Goal: Book appointment/travel/reservation

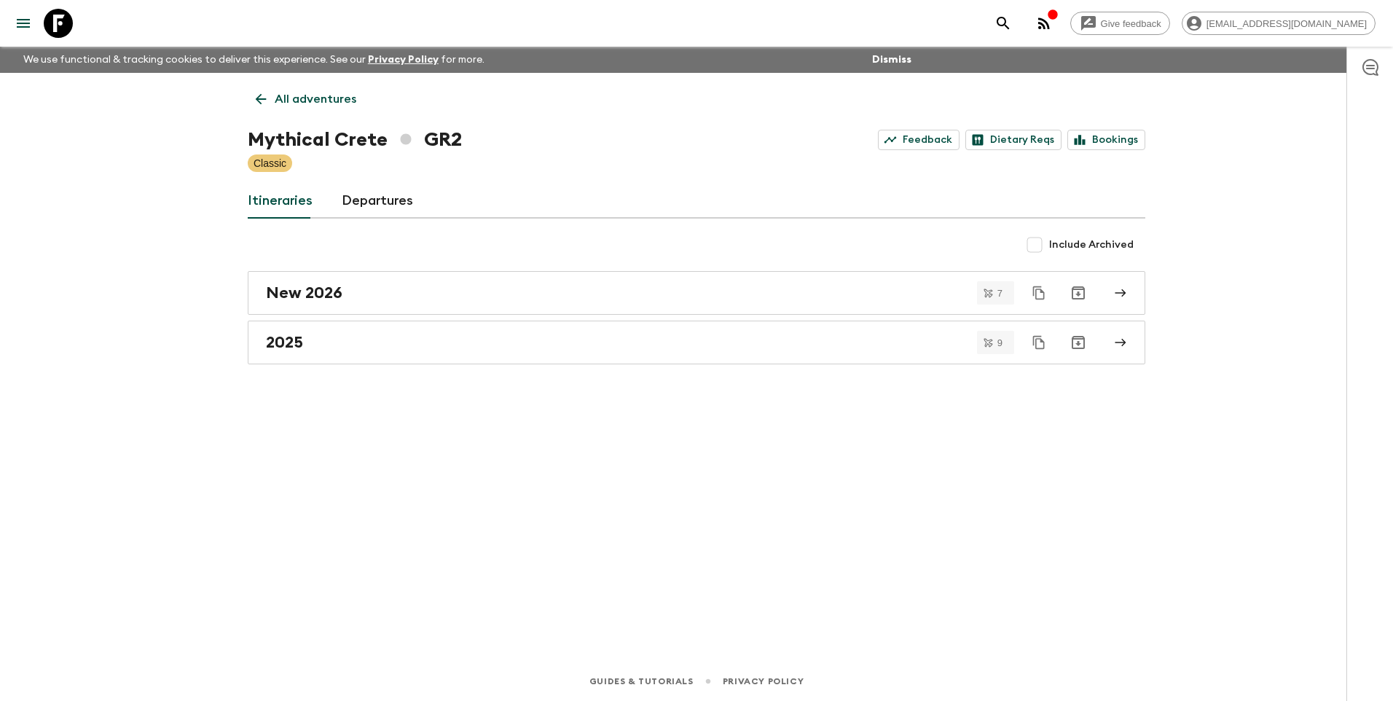
click at [311, 109] on link "All adventures" at bounding box center [306, 99] width 117 height 29
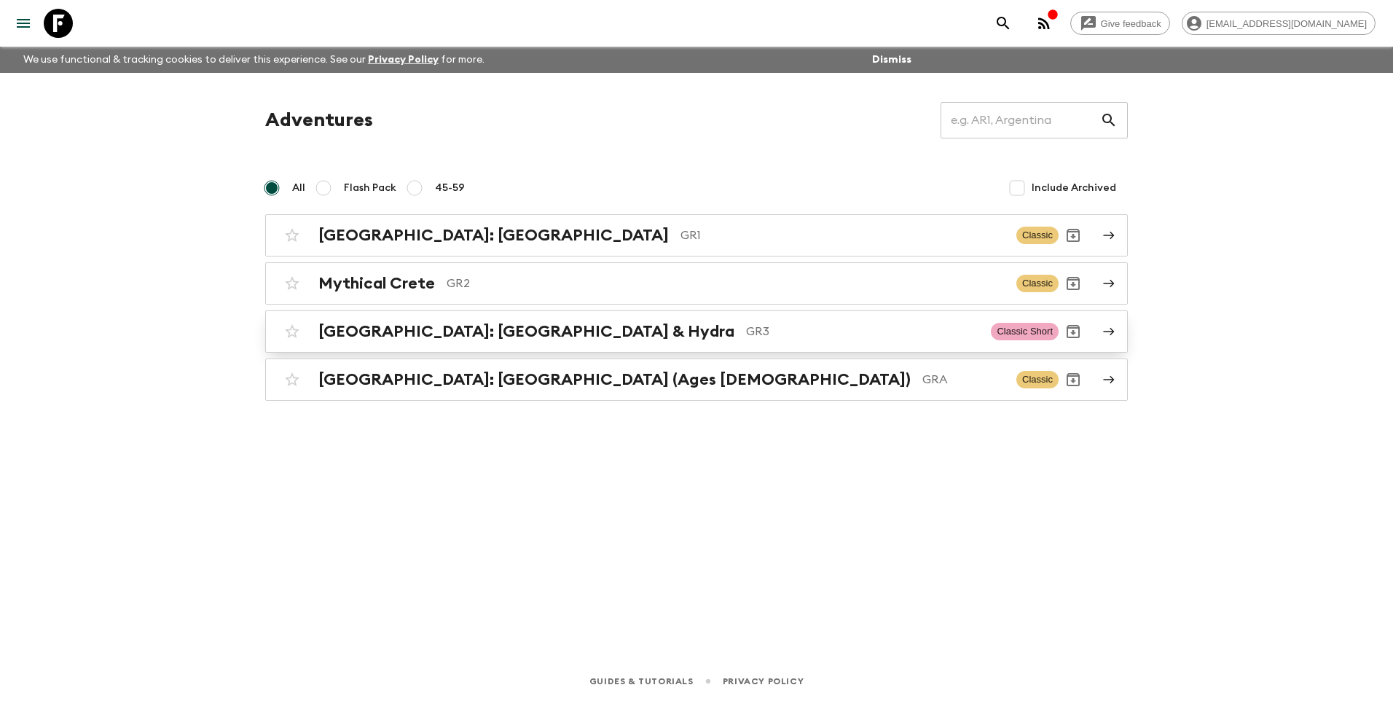
click at [388, 334] on h2 "[GEOGRAPHIC_DATA]: [GEOGRAPHIC_DATA] & Hydra" at bounding box center [526, 331] width 416 height 19
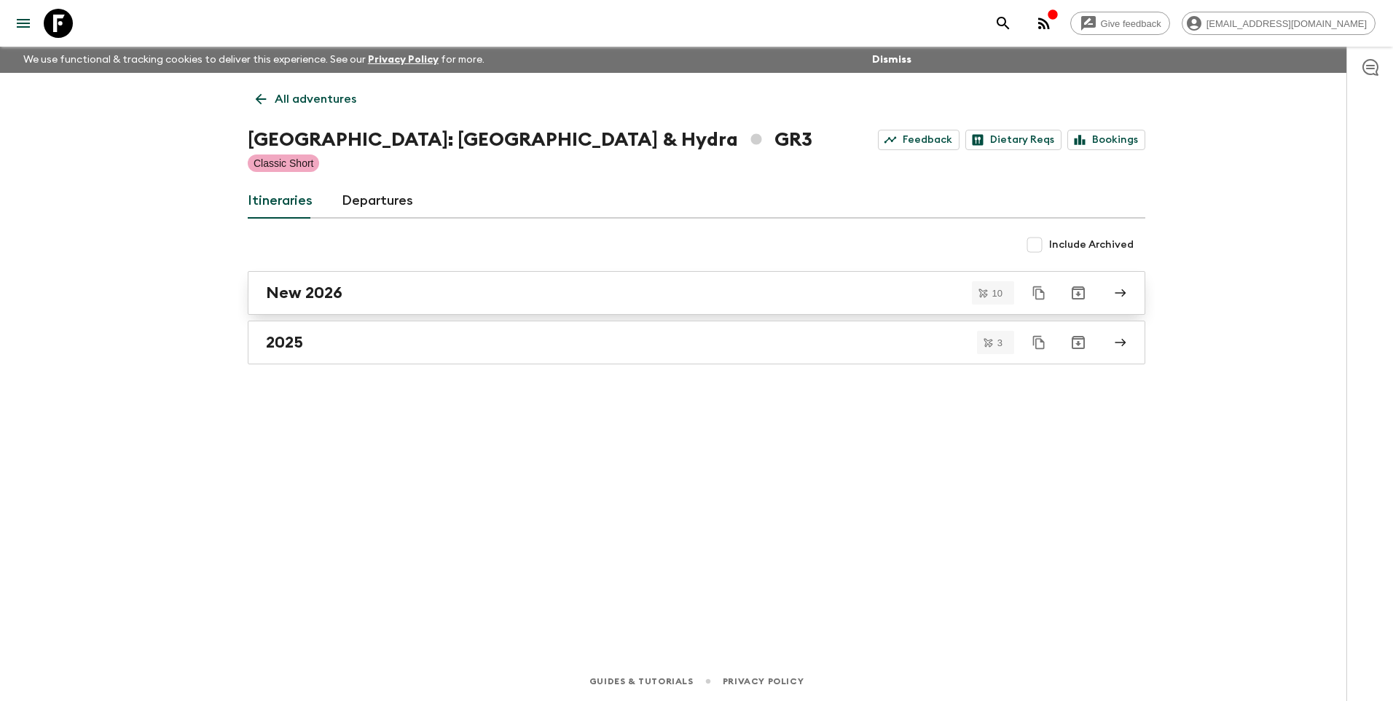
click at [310, 282] on link "New 2026" at bounding box center [696, 293] width 897 height 44
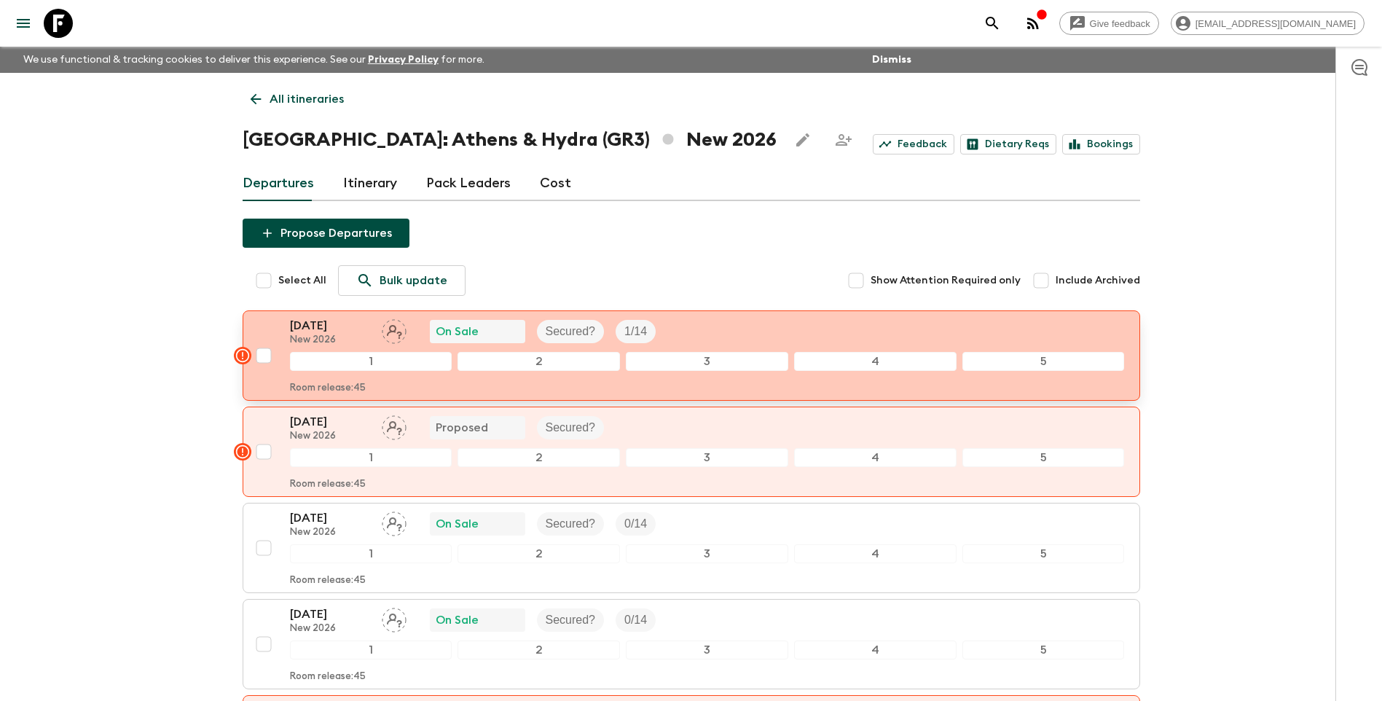
click at [329, 328] on p "[DATE]" at bounding box center [330, 325] width 80 height 17
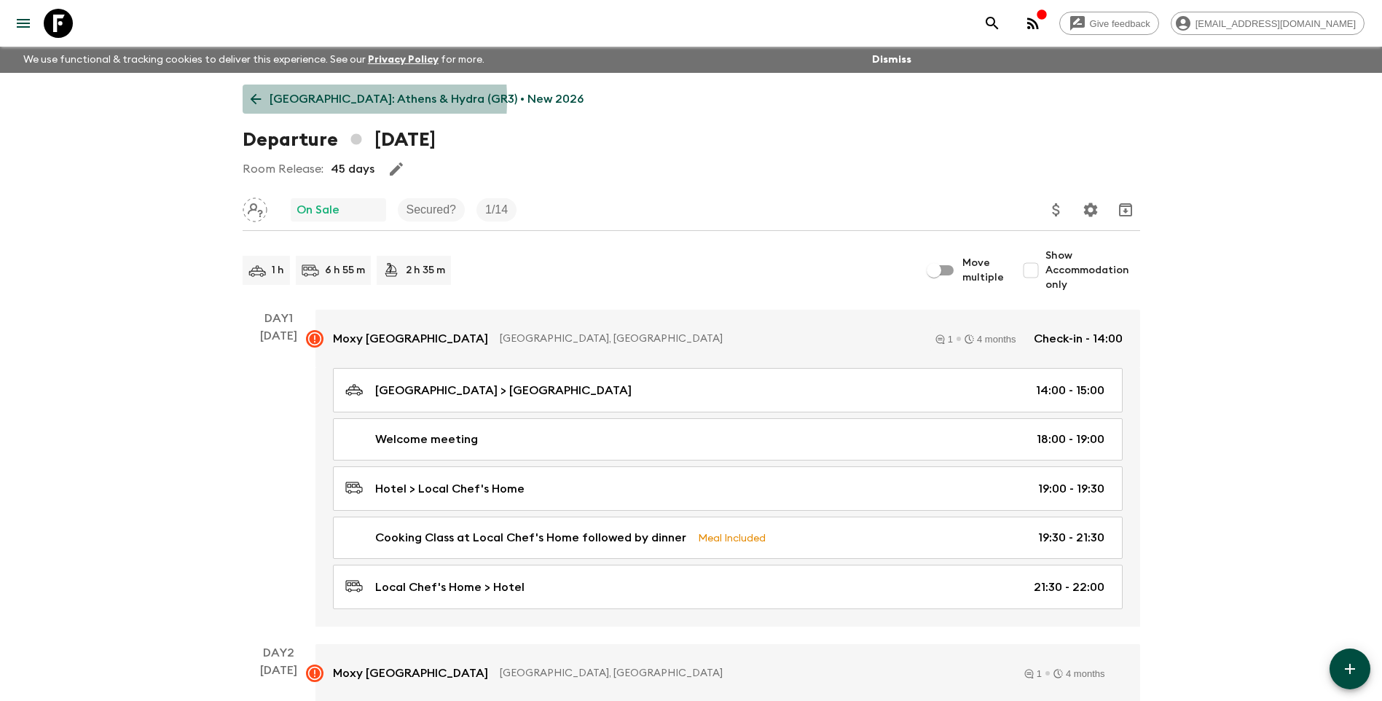
click at [281, 100] on p "[GEOGRAPHIC_DATA]: Athens & Hydra (GR3) • New 2026" at bounding box center [427, 98] width 314 height 17
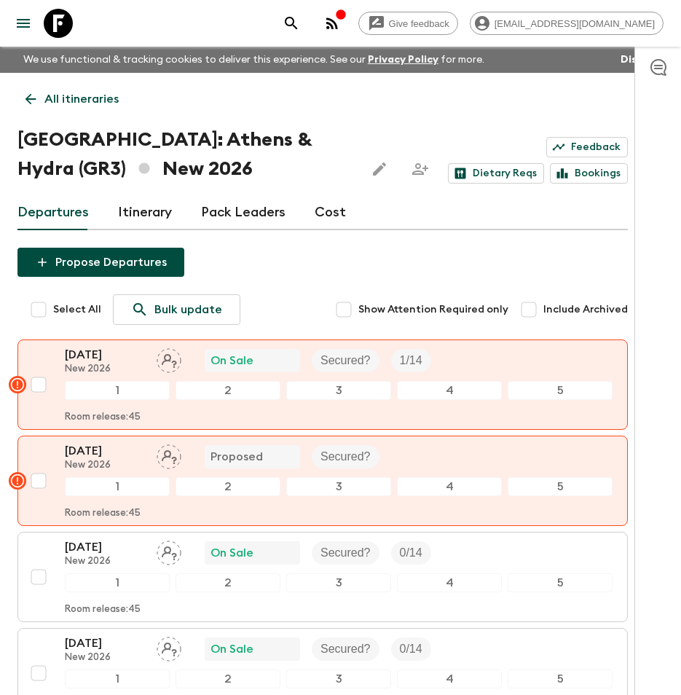
click at [94, 446] on p "[DATE]" at bounding box center [105, 450] width 80 height 17
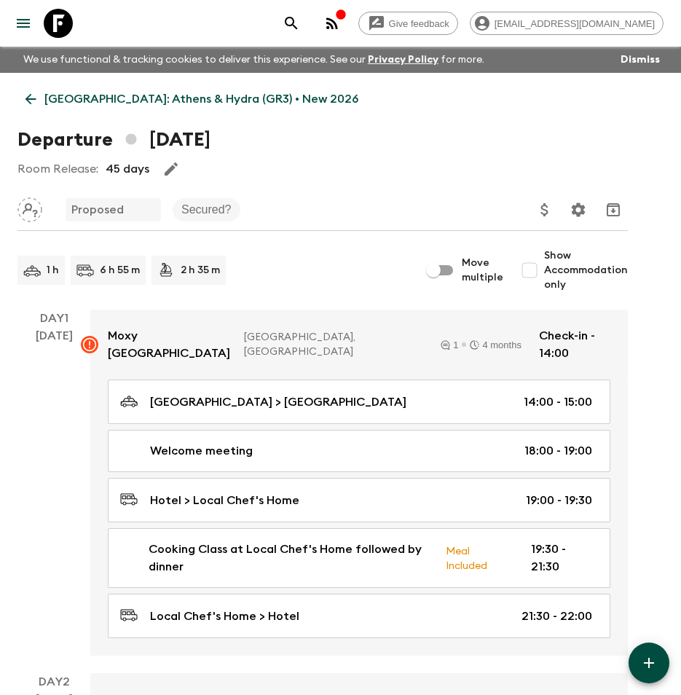
click at [31, 99] on icon at bounding box center [30, 99] width 11 height 11
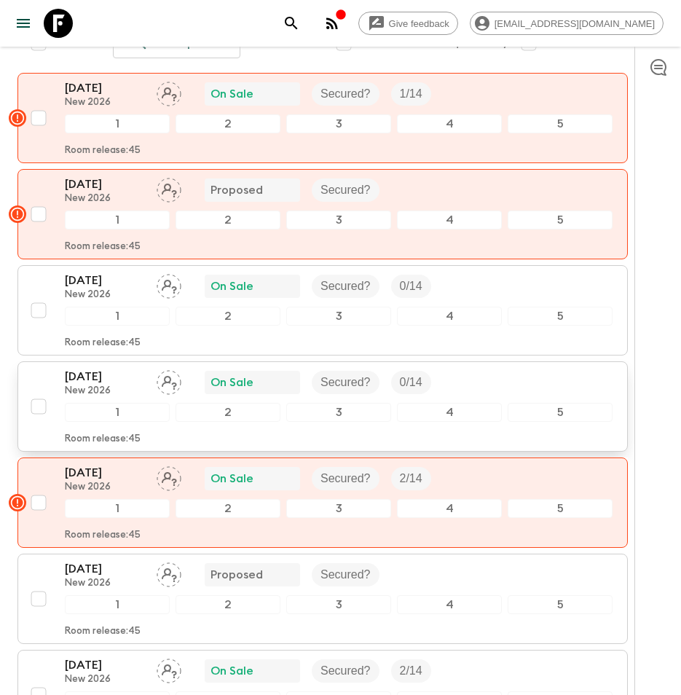
scroll to position [291, 0]
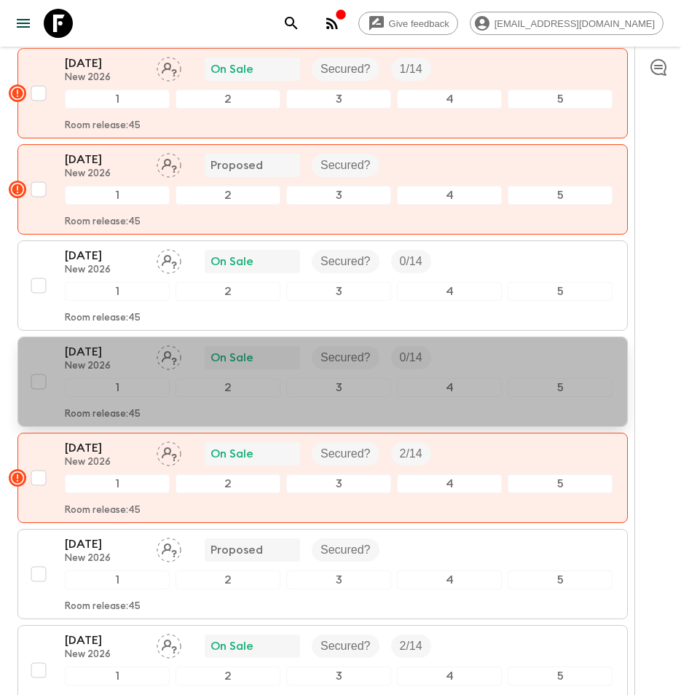
click at [84, 345] on p "[DATE]" at bounding box center [105, 351] width 80 height 17
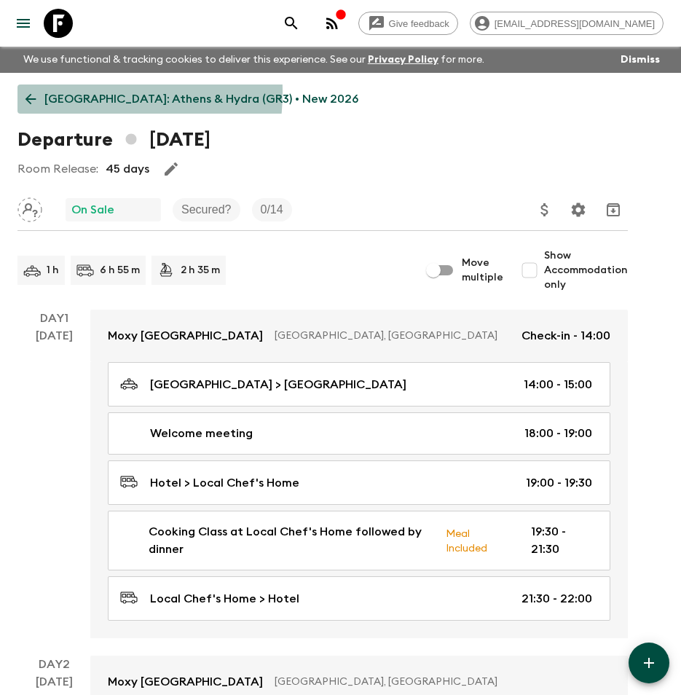
click at [36, 92] on icon at bounding box center [31, 99] width 16 height 16
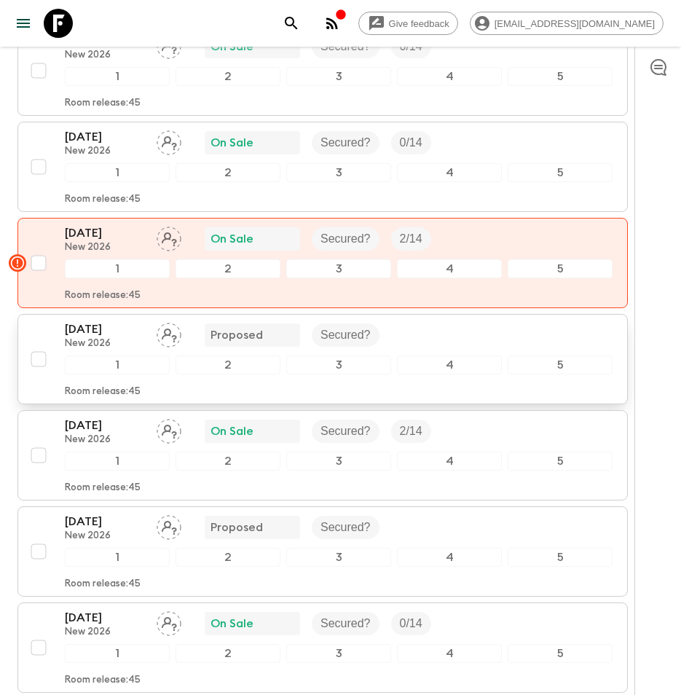
scroll to position [510, 0]
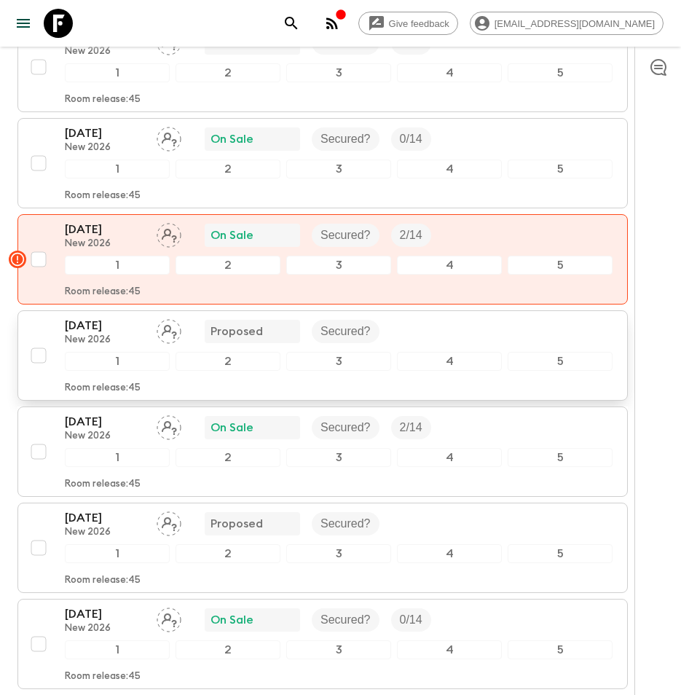
click at [93, 336] on p "New 2026" at bounding box center [105, 340] width 80 height 12
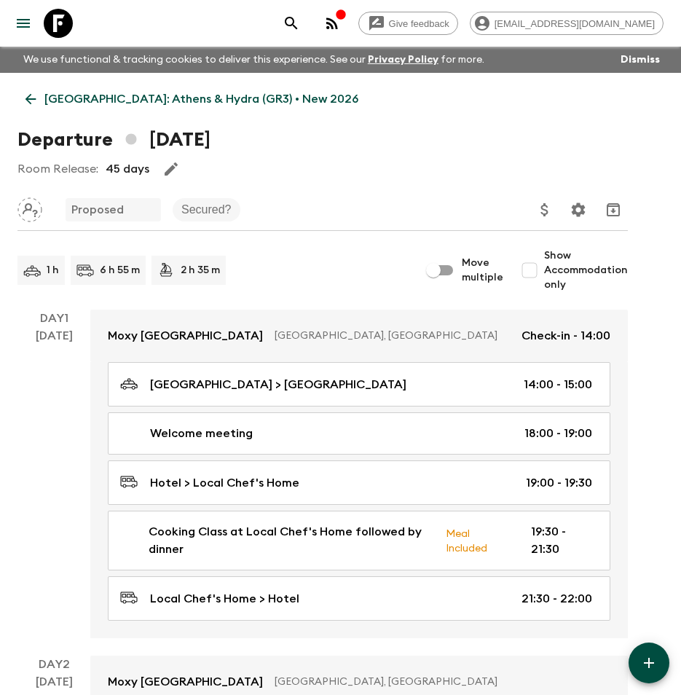
click at [34, 100] on icon at bounding box center [31, 99] width 16 height 16
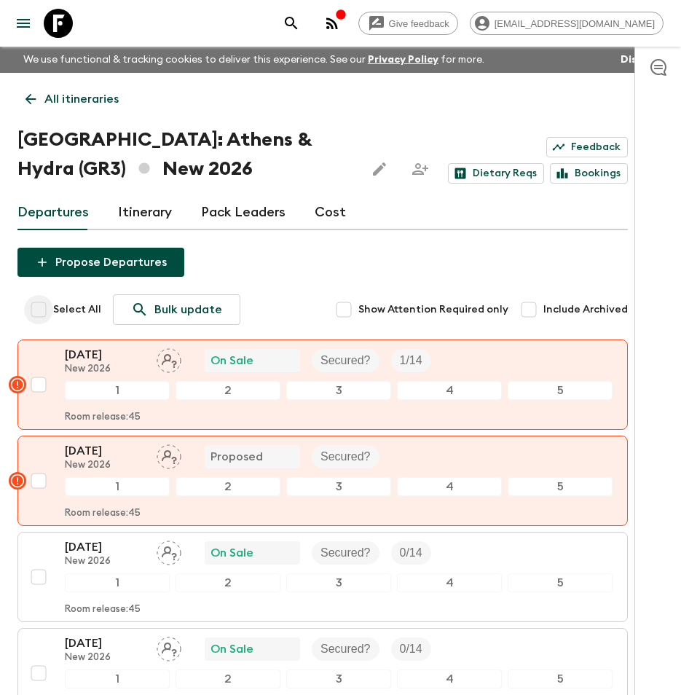
click at [46, 307] on input "Select All" at bounding box center [38, 309] width 29 height 29
checkbox input "true"
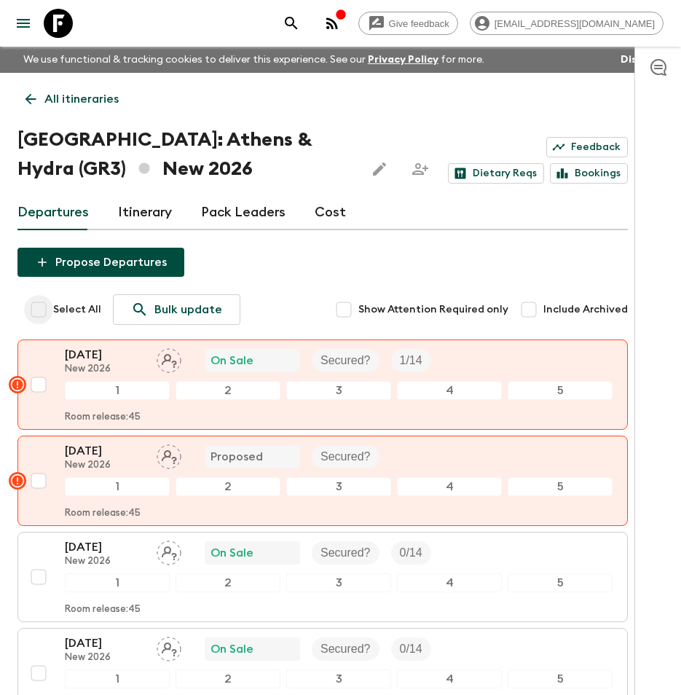
checkbox input "true"
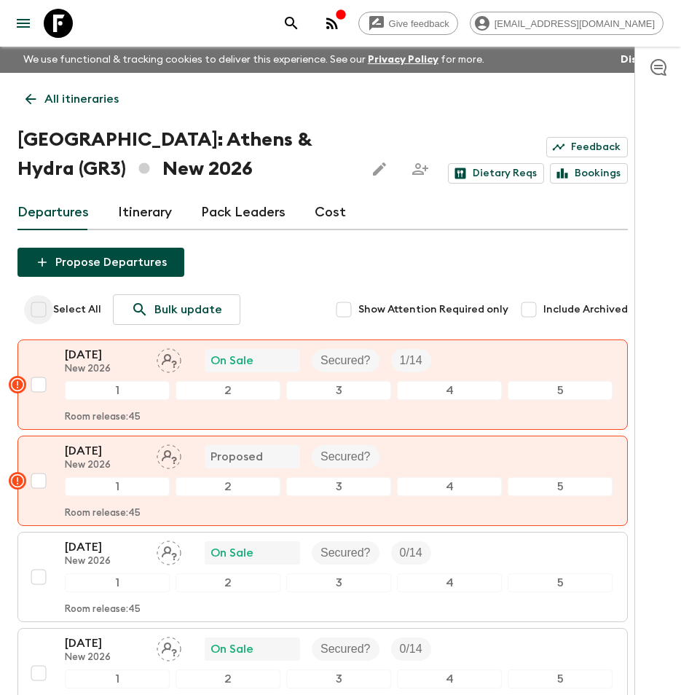
checkbox input "true"
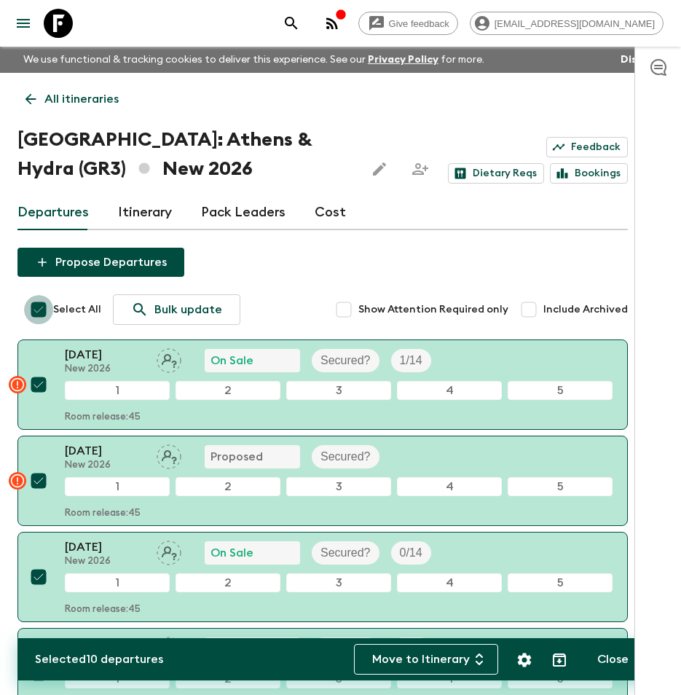
click at [41, 307] on input "Select All" at bounding box center [38, 309] width 29 height 29
checkbox input "false"
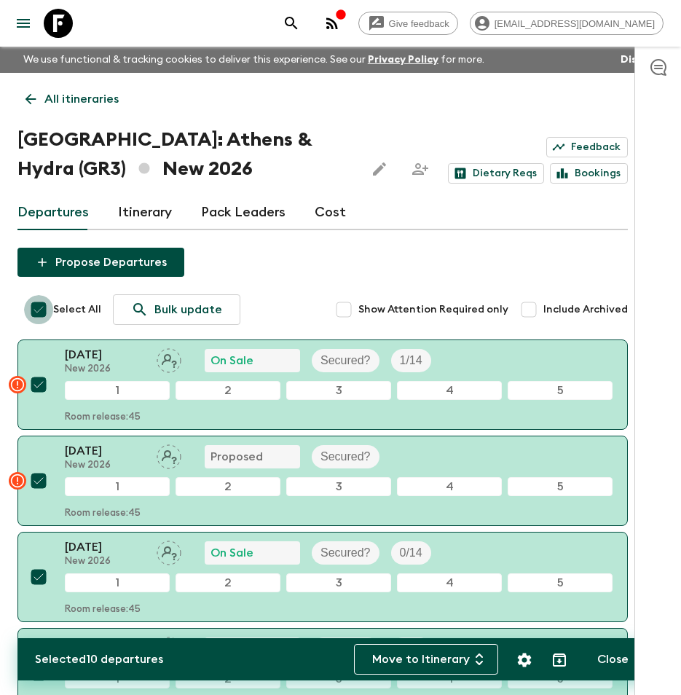
checkbox input "false"
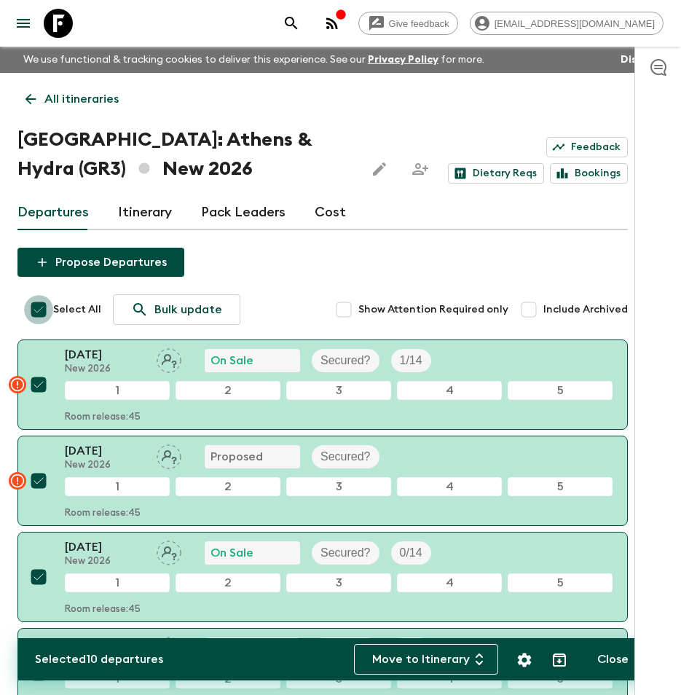
checkbox input "false"
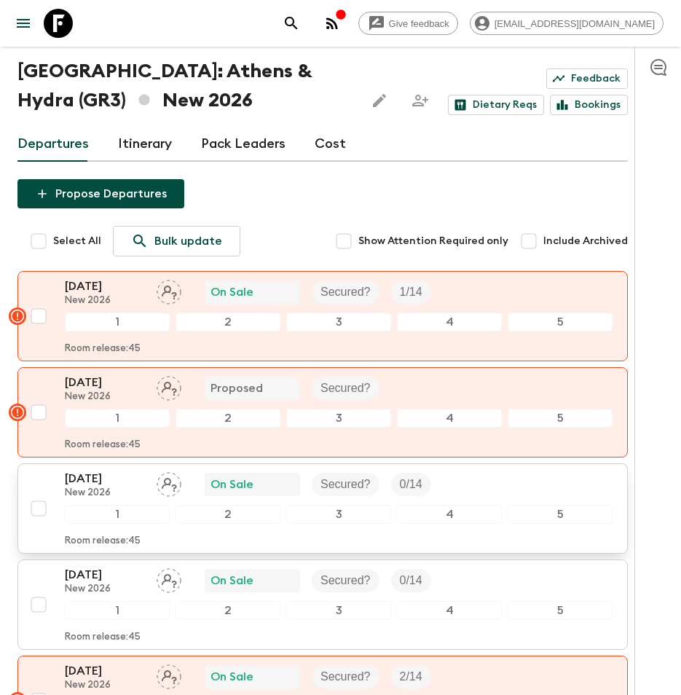
scroll to position [146, 0]
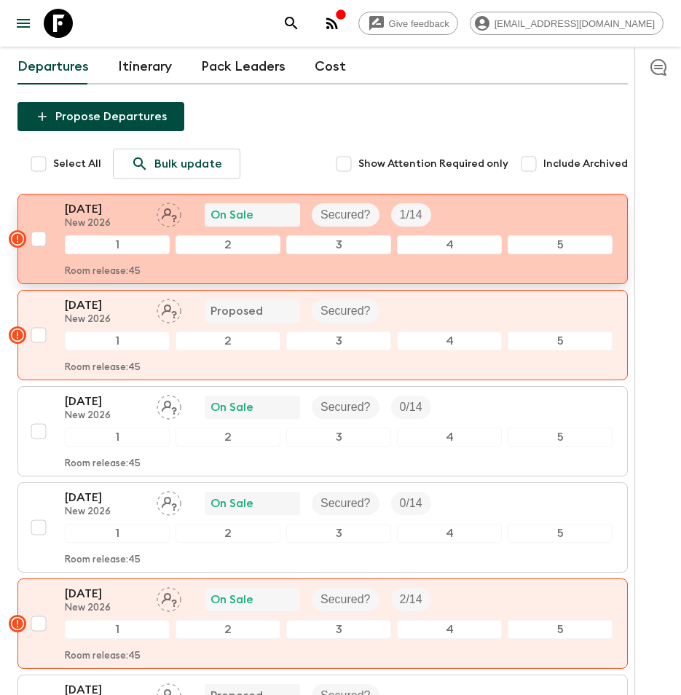
click at [103, 216] on p "[DATE]" at bounding box center [105, 208] width 80 height 17
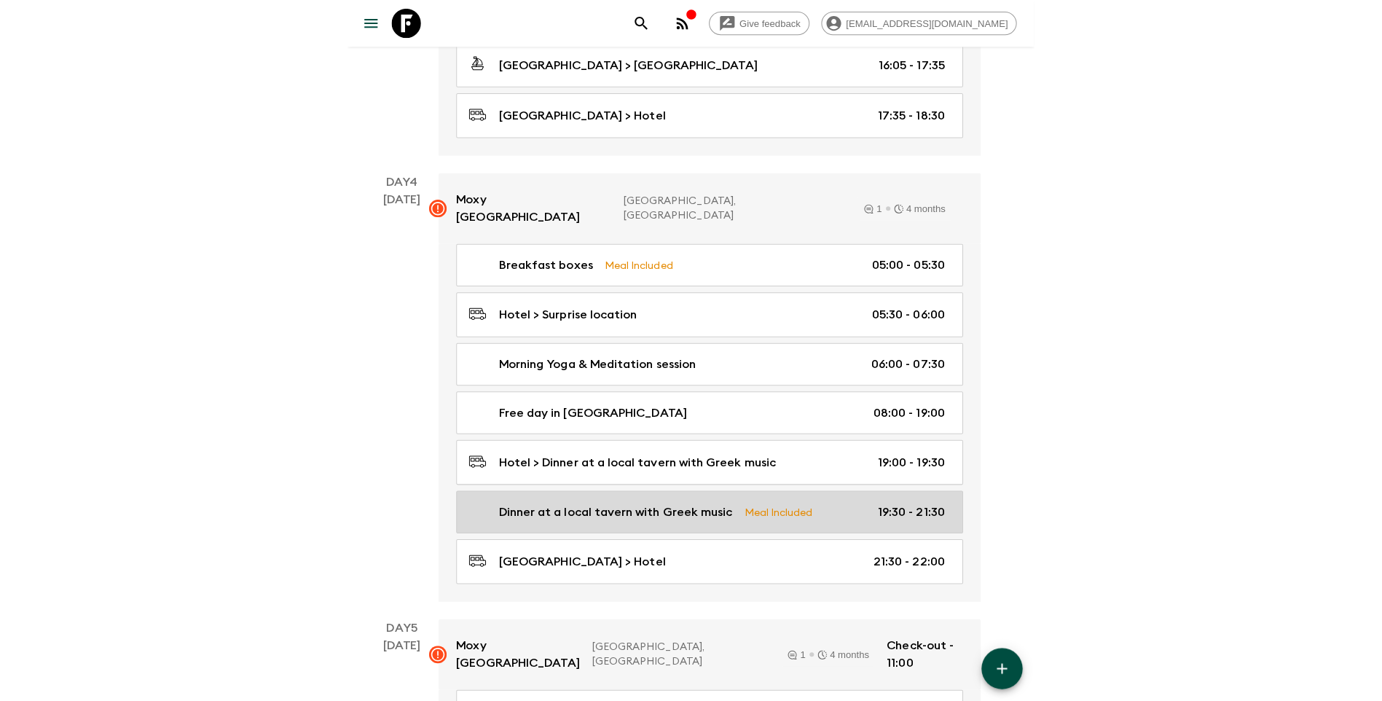
scroll to position [1311, 0]
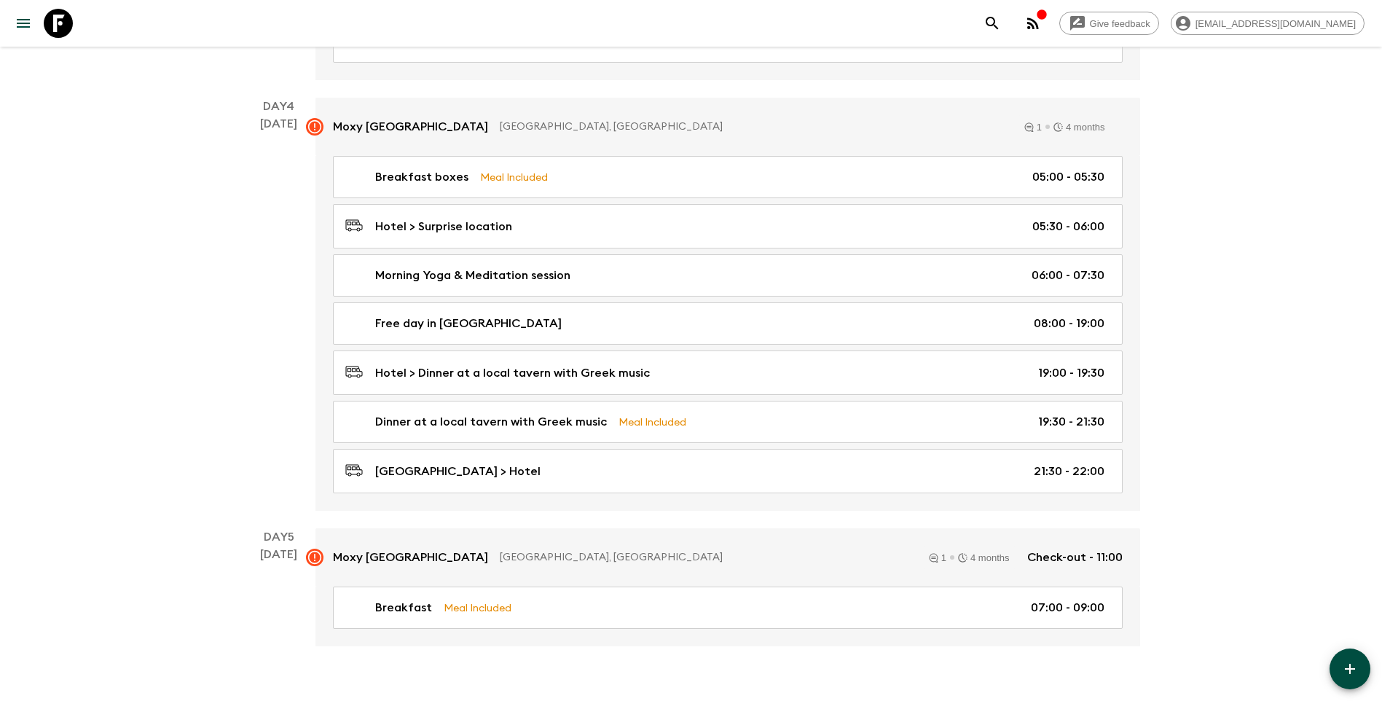
click at [296, 17] on div "Give feedback [EMAIL_ADDRESS][DOMAIN_NAME]" at bounding box center [691, 23] width 1382 height 47
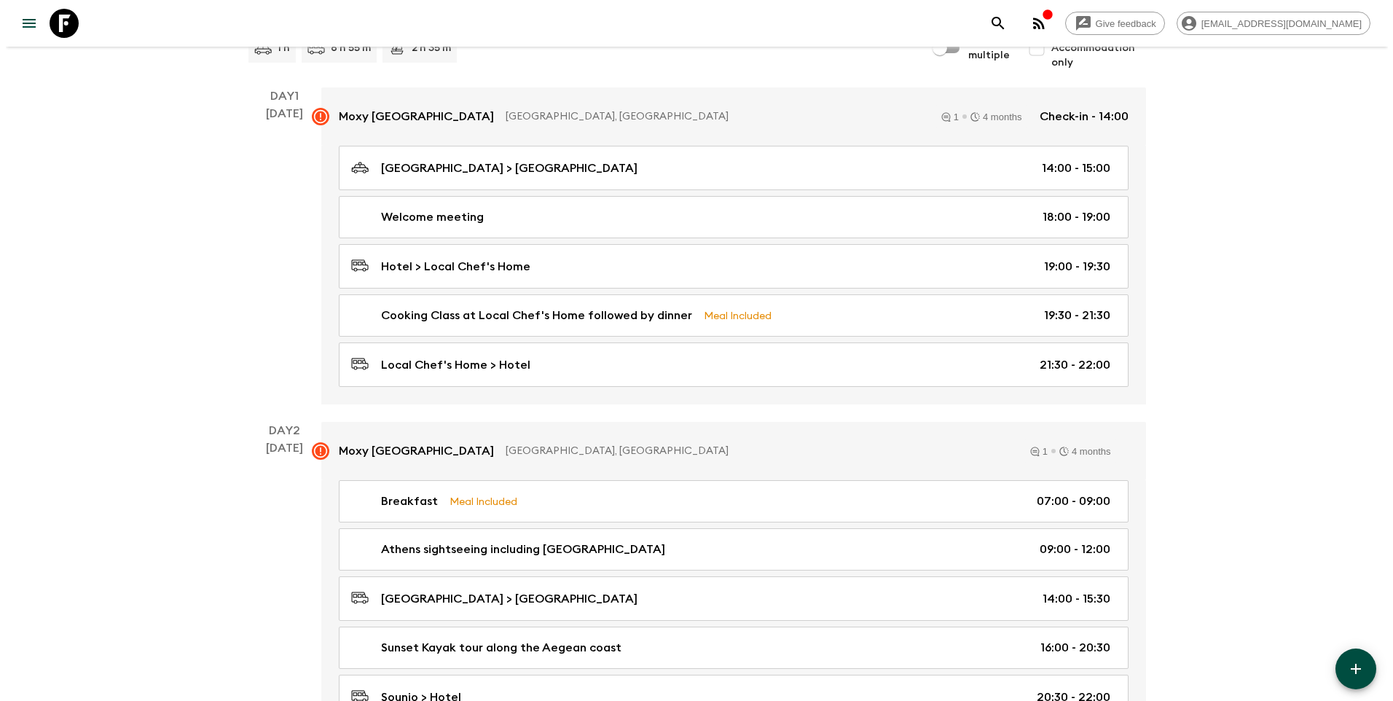
scroll to position [0, 0]
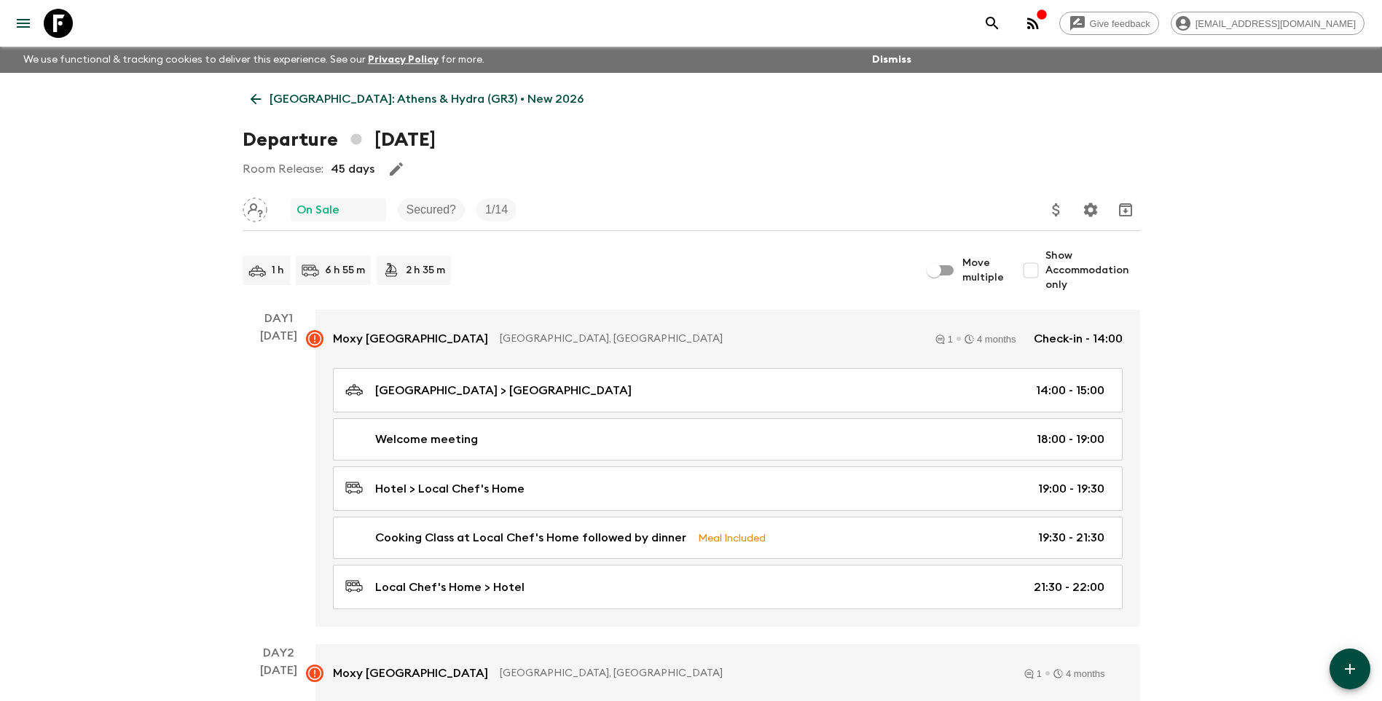
click at [268, 98] on link "[GEOGRAPHIC_DATA]: Athens & Hydra (GR3) • New 2026" at bounding box center [417, 99] width 349 height 29
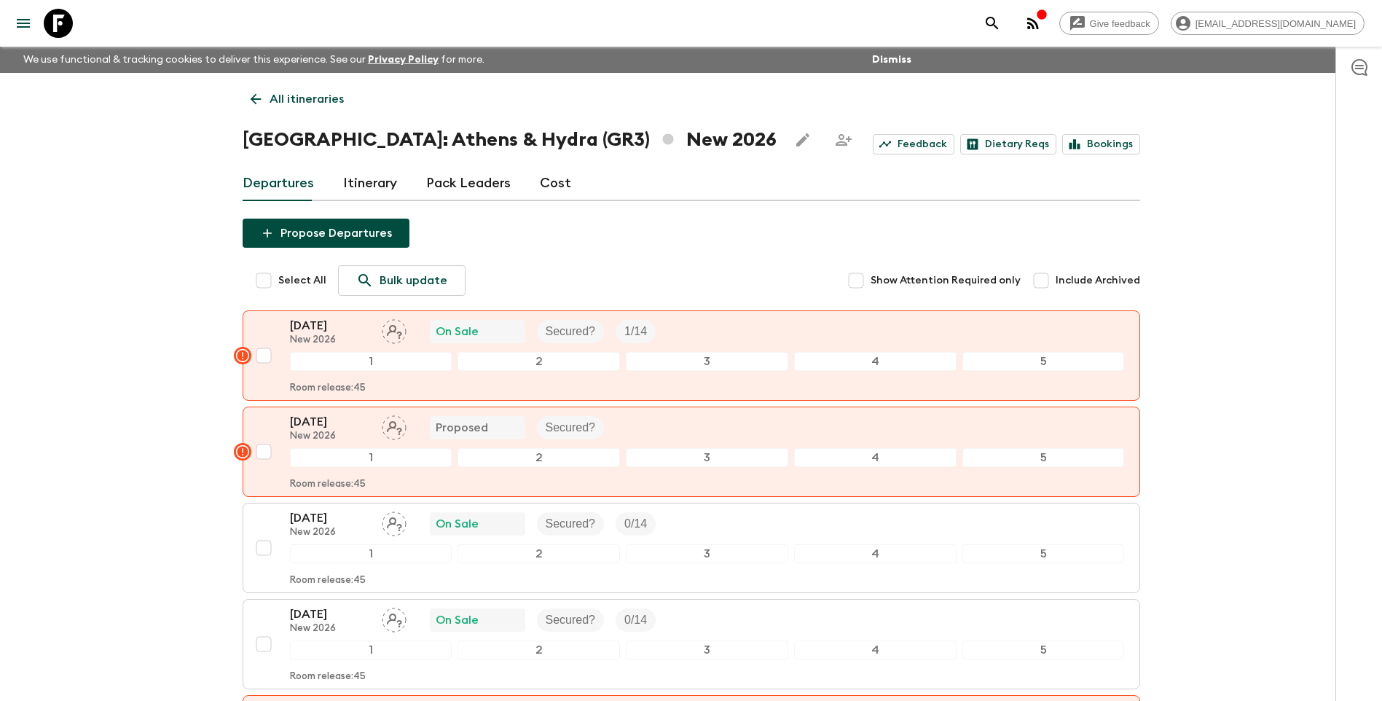
click at [264, 98] on link "All itineraries" at bounding box center [297, 99] width 109 height 29
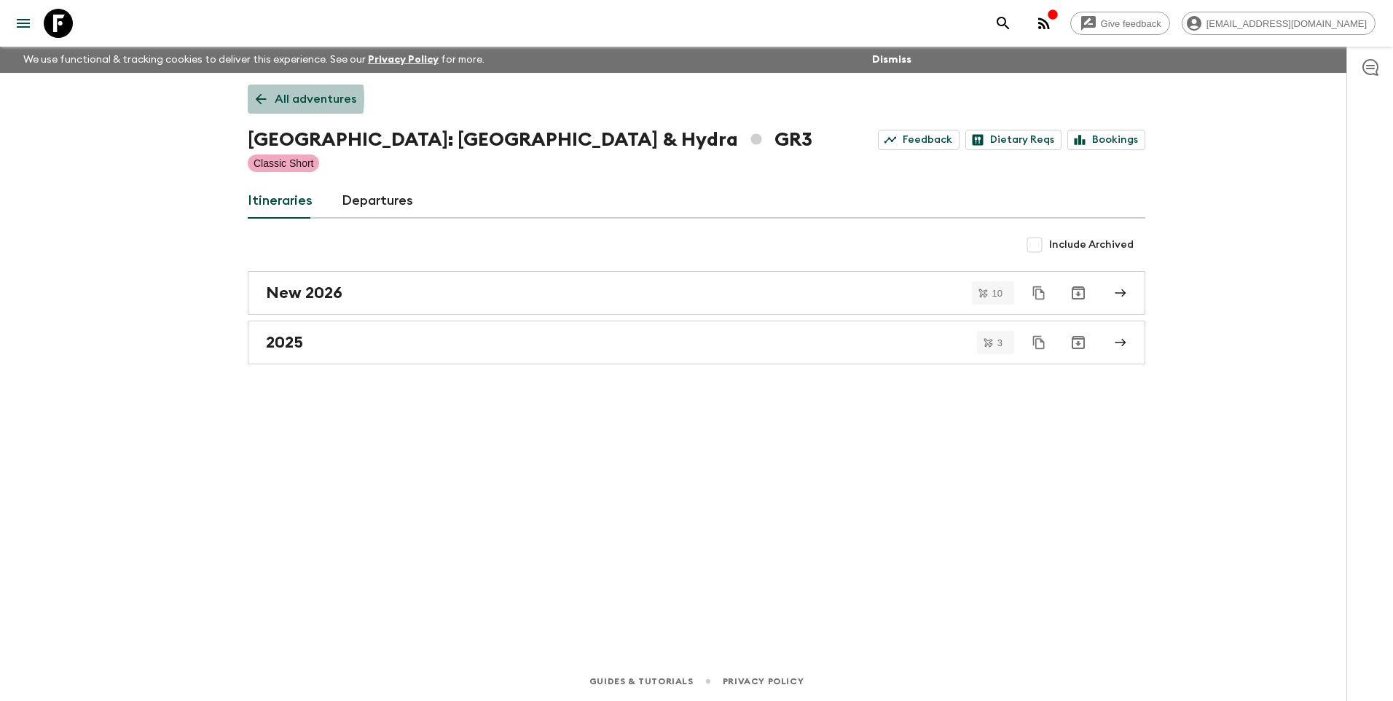
click at [261, 98] on icon at bounding box center [261, 99] width 16 height 16
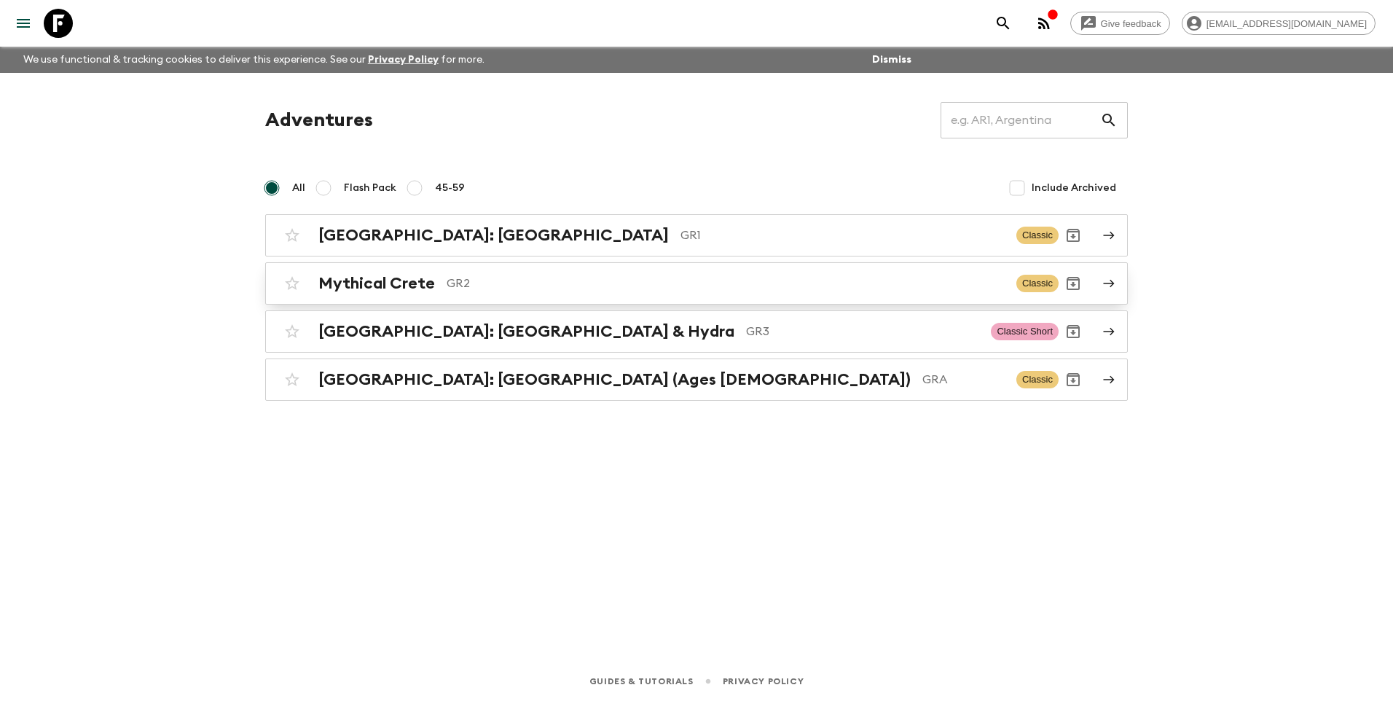
click at [395, 280] on h2 "Mythical Crete" at bounding box center [376, 283] width 117 height 19
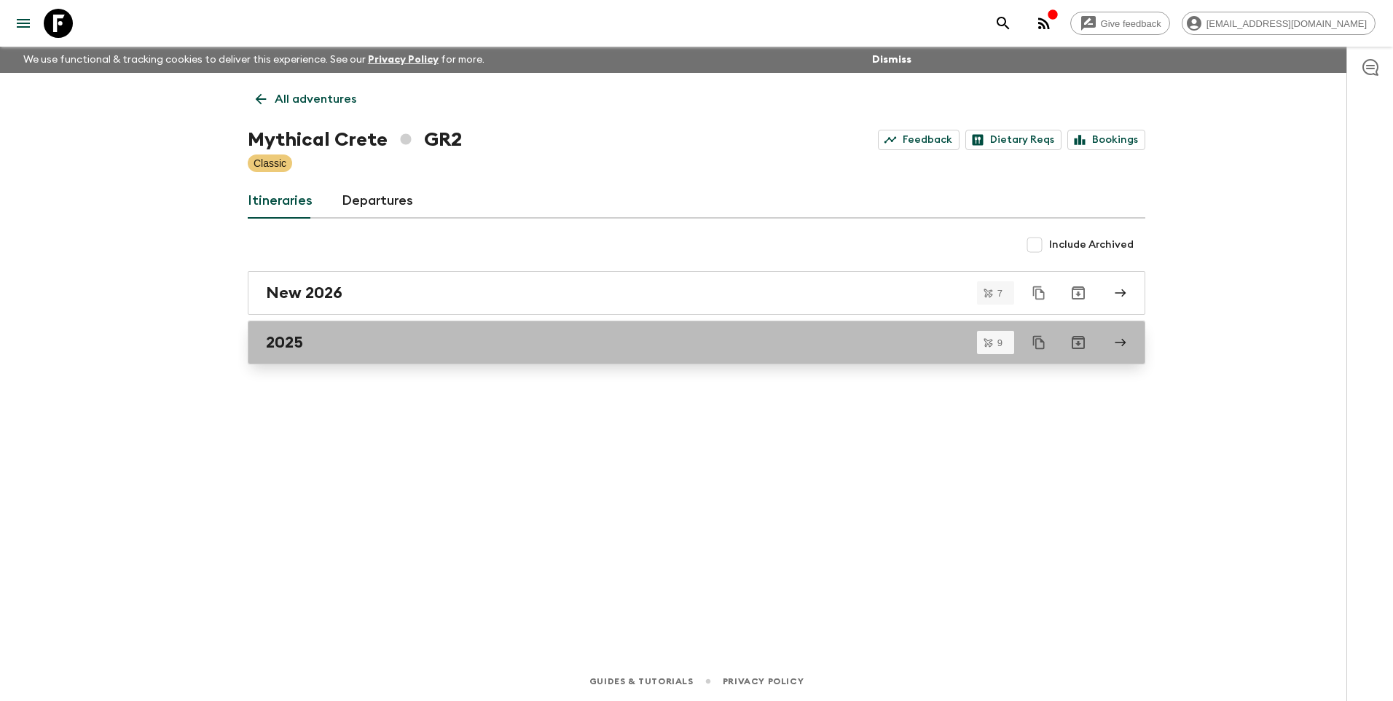
click at [374, 354] on link "2025" at bounding box center [696, 343] width 897 height 44
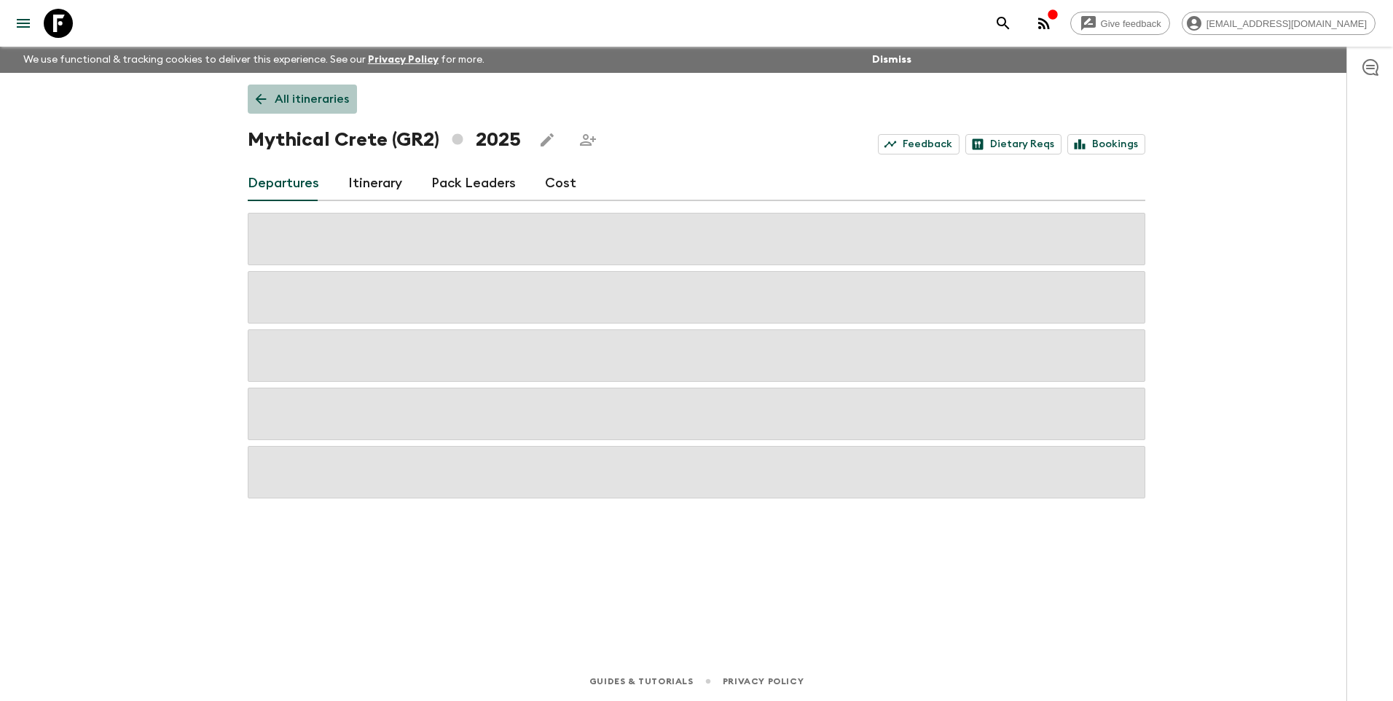
click at [276, 93] on p "All itineraries" at bounding box center [312, 98] width 74 height 17
